Goal: Navigation & Orientation: Find specific page/section

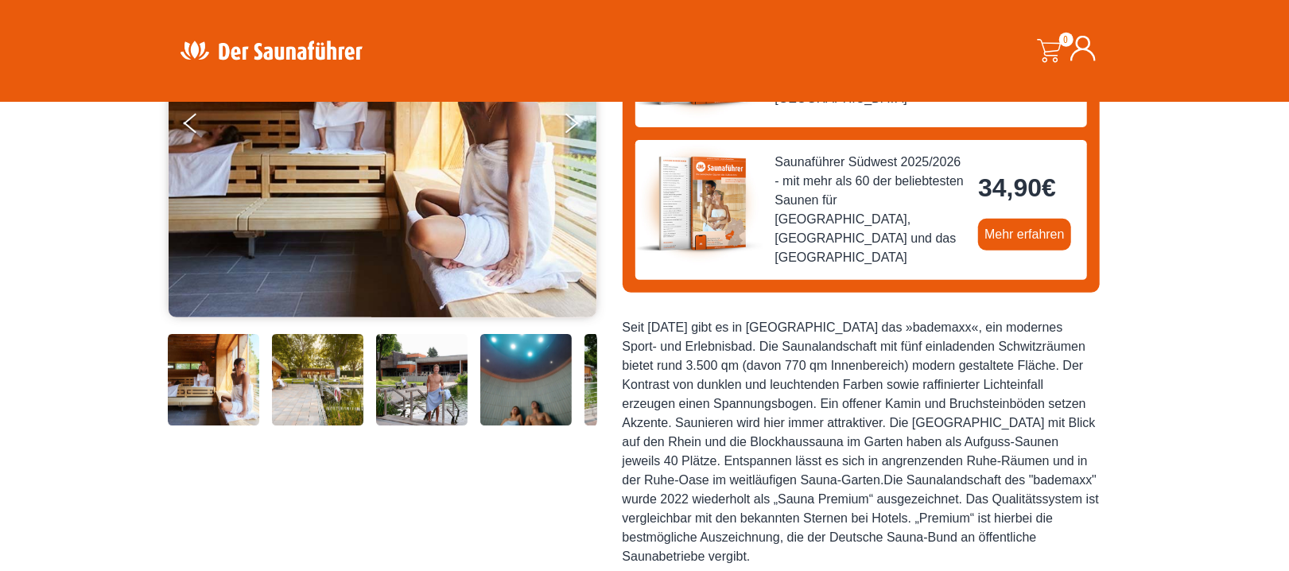
scroll to position [310, 0]
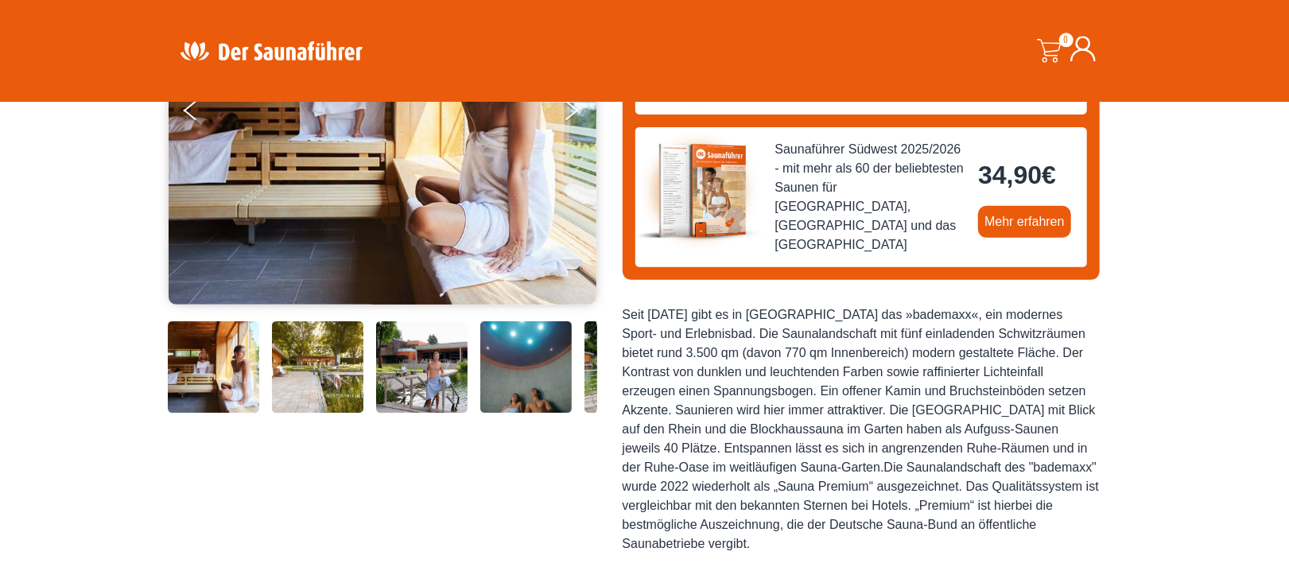
click at [177, 370] on img at bounding box center [213, 366] width 91 height 91
click at [344, 375] on img at bounding box center [317, 366] width 91 height 91
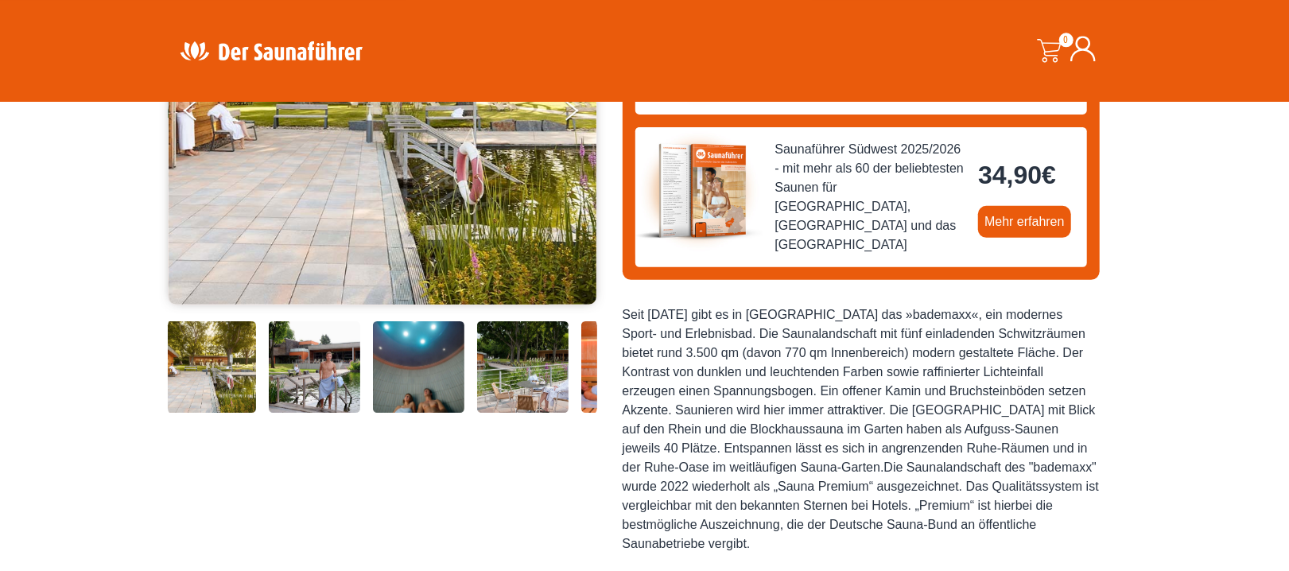
click at [462, 354] on img at bounding box center [418, 366] width 91 height 91
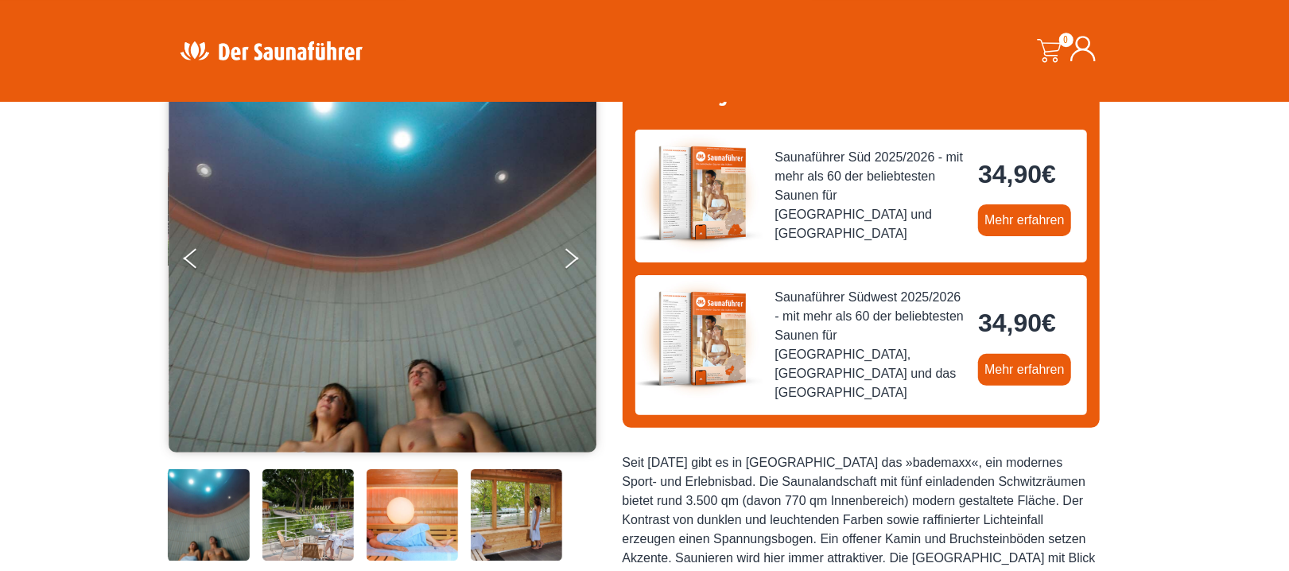
scroll to position [160, 0]
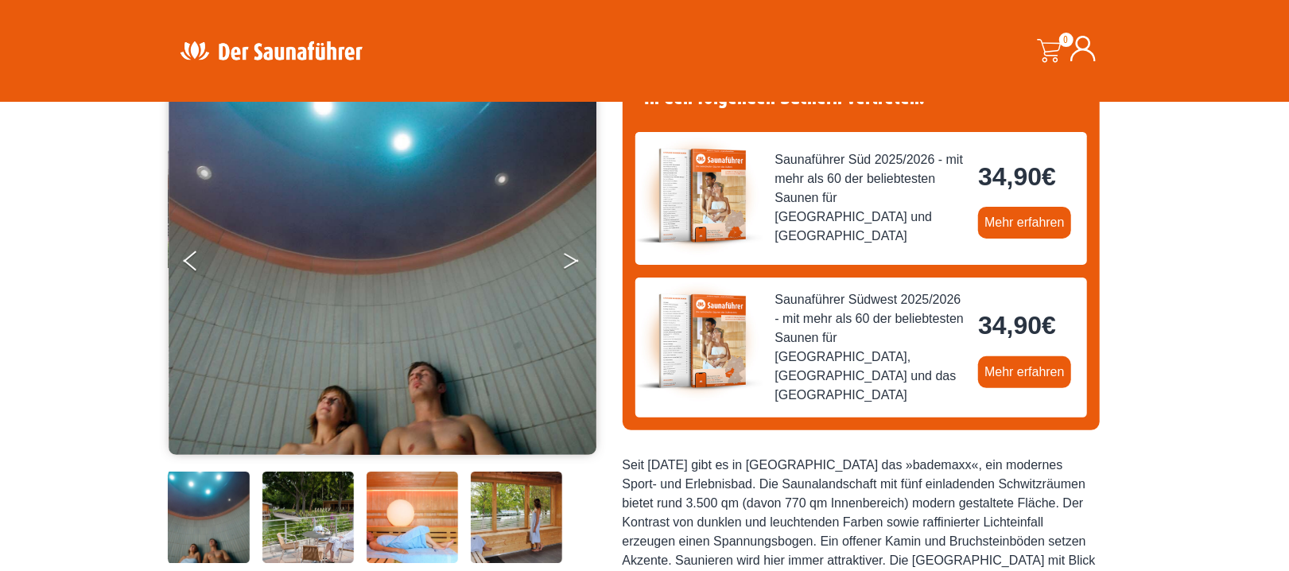
click at [571, 256] on icon "Next" at bounding box center [571, 258] width 14 height 10
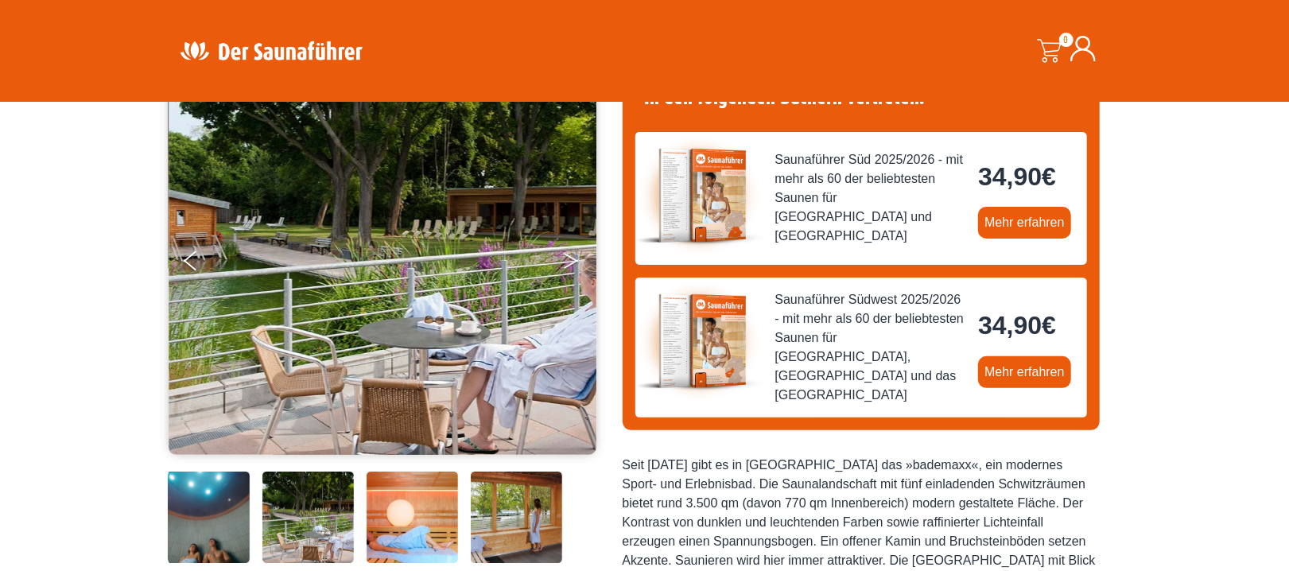
click at [571, 256] on icon "Next" at bounding box center [571, 258] width 14 height 10
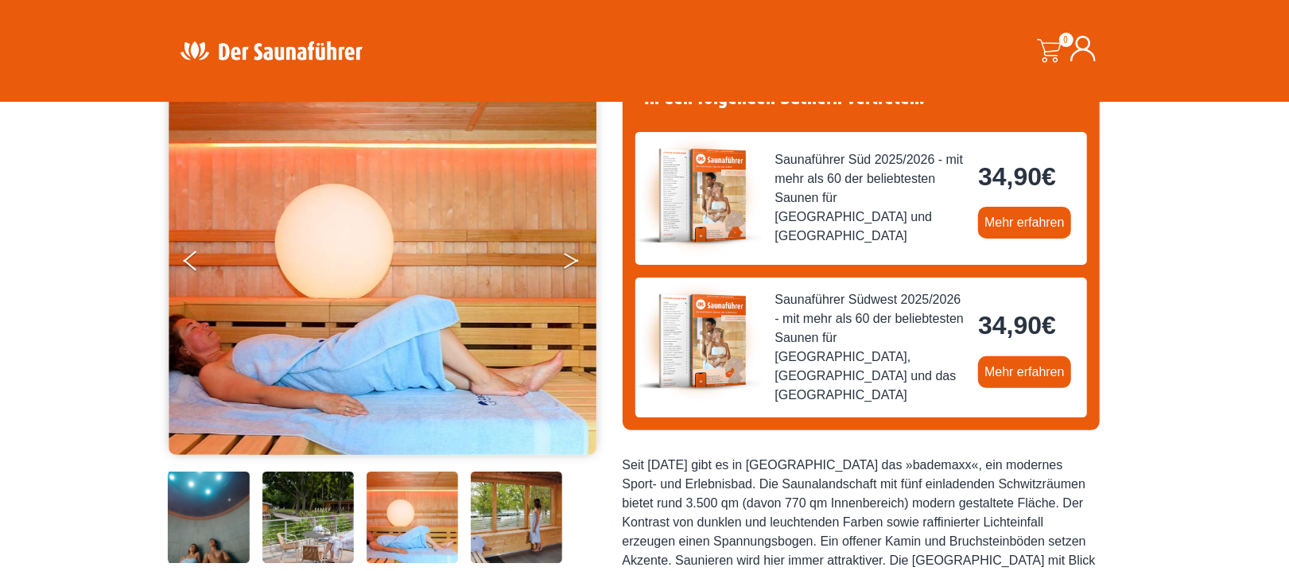
click at [571, 256] on button "Next" at bounding box center [582, 264] width 40 height 40
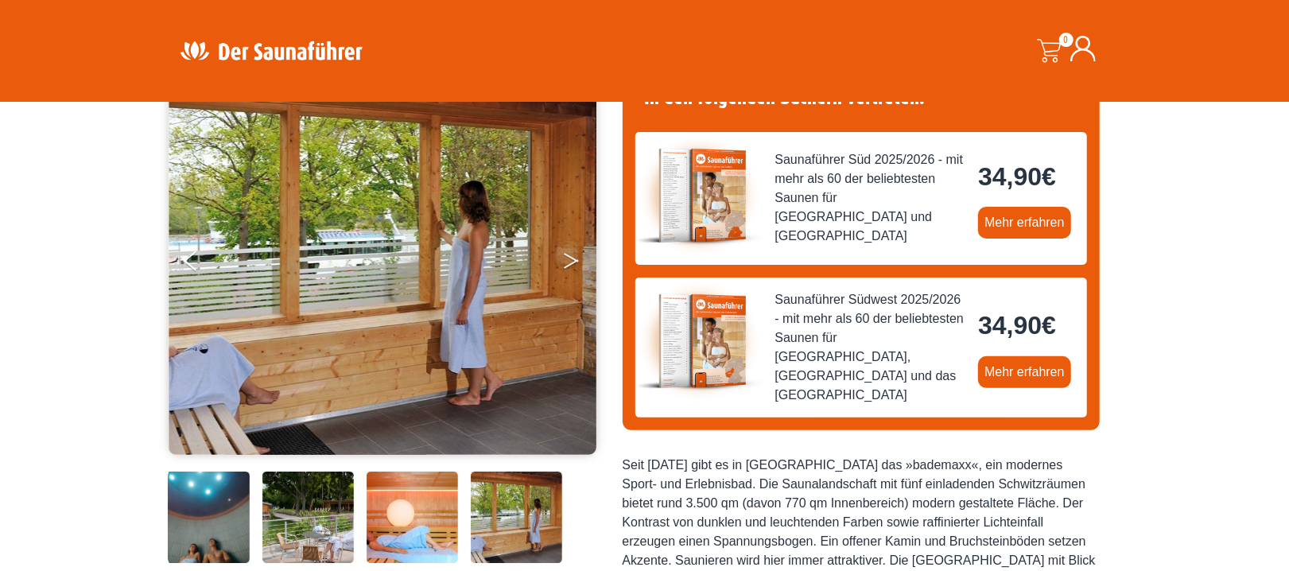
click at [571, 256] on icon "Next" at bounding box center [571, 258] width 14 height 10
click at [571, 256] on button "Next" at bounding box center [582, 264] width 40 height 40
